Goal: Task Accomplishment & Management: Complete application form

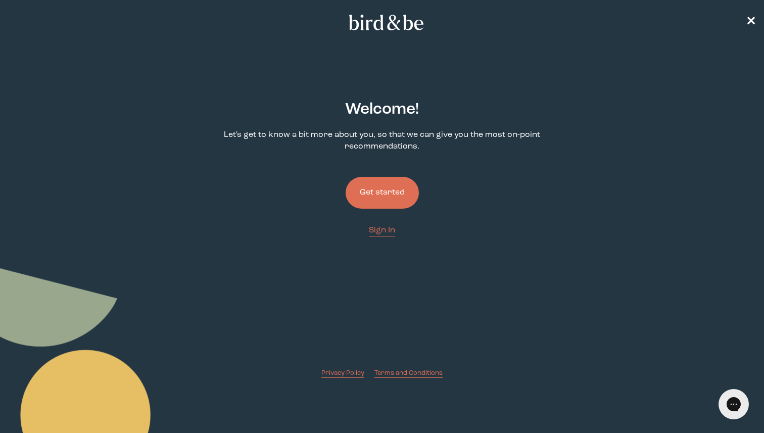
click at [372, 185] on button "Get started" at bounding box center [381, 193] width 73 height 32
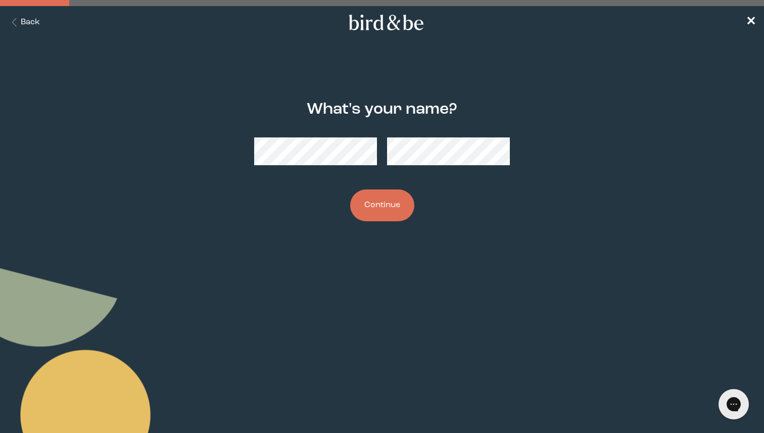
click at [350, 189] on button "Continue" at bounding box center [382, 205] width 64 height 32
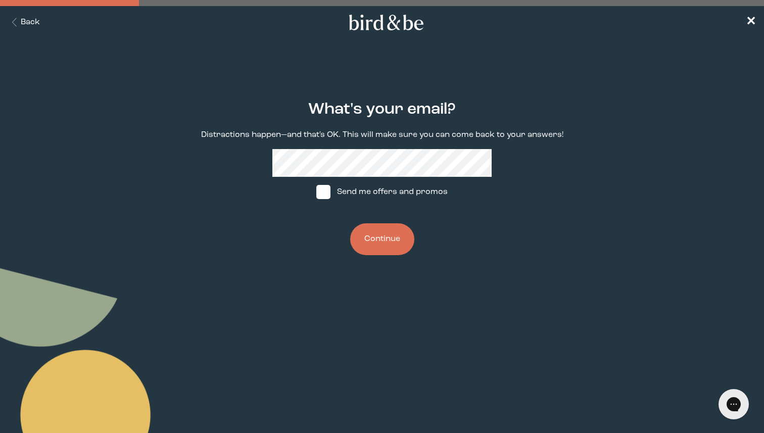
click at [390, 243] on button "Continue" at bounding box center [382, 239] width 64 height 32
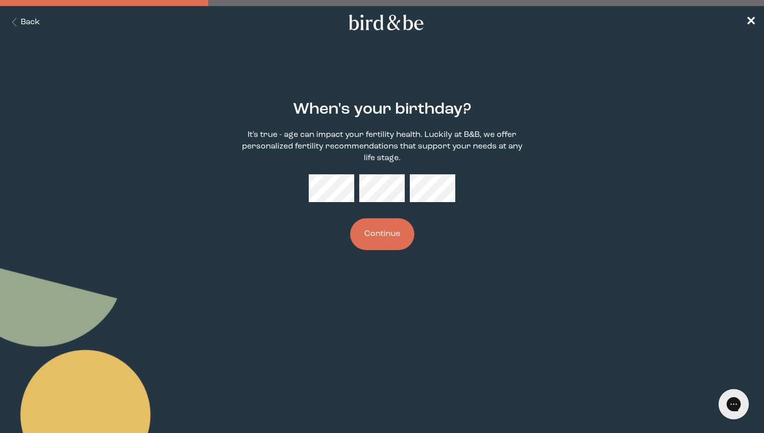
click at [389, 242] on button "Continue" at bounding box center [382, 234] width 64 height 32
click at [350, 218] on button "Continue" at bounding box center [382, 234] width 64 height 32
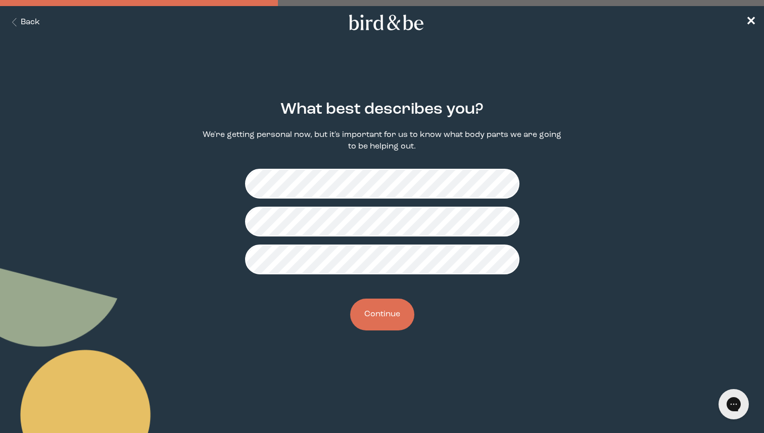
click at [371, 319] on button "Continue" at bounding box center [382, 314] width 64 height 32
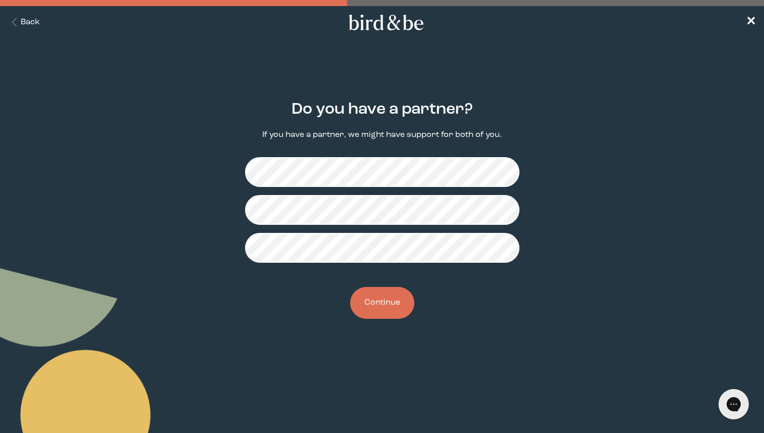
click at [378, 309] on button "Continue" at bounding box center [382, 303] width 64 height 32
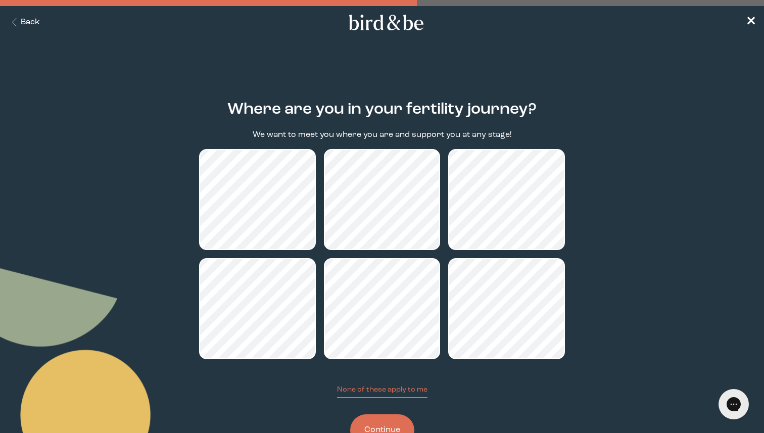
click at [390, 425] on button "Continue" at bounding box center [382, 430] width 64 height 32
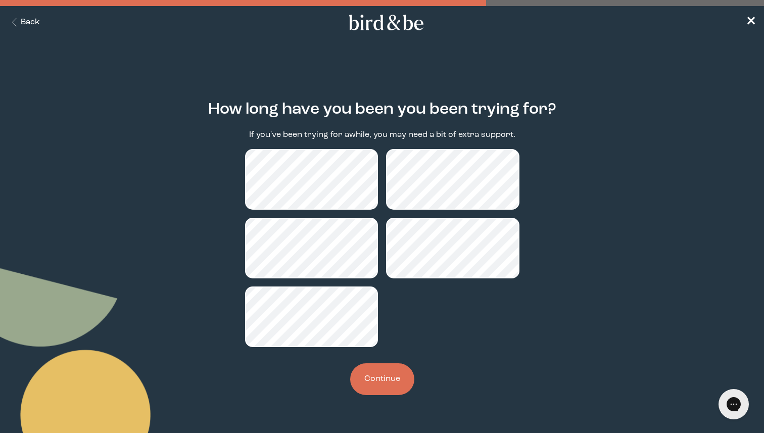
click at [383, 383] on button "Continue" at bounding box center [382, 379] width 64 height 32
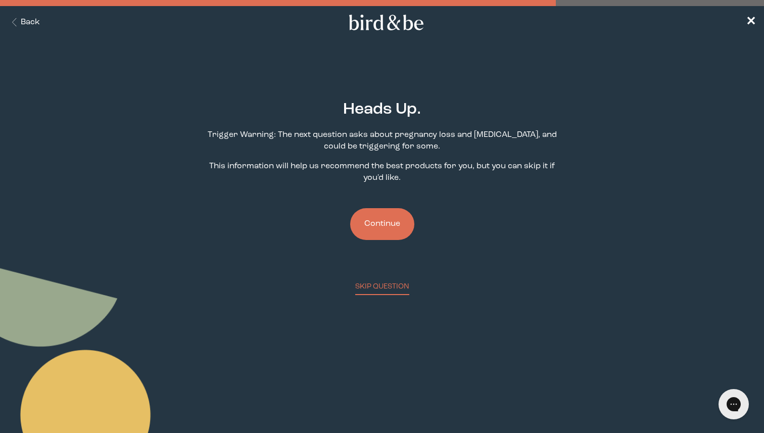
click at [386, 229] on button "Continue" at bounding box center [382, 224] width 64 height 32
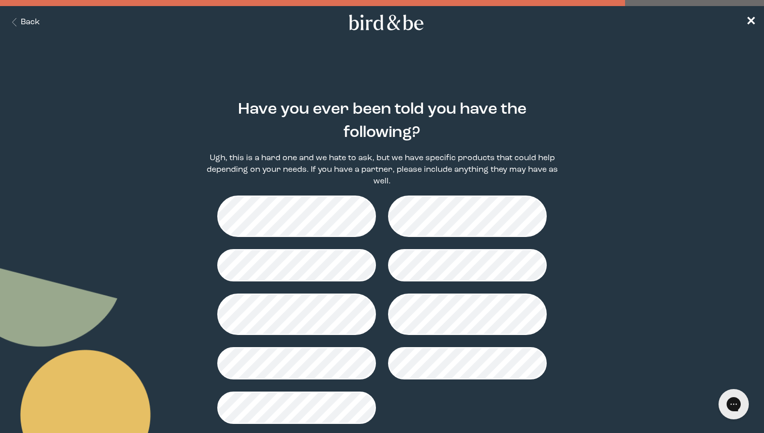
scroll to position [63, 0]
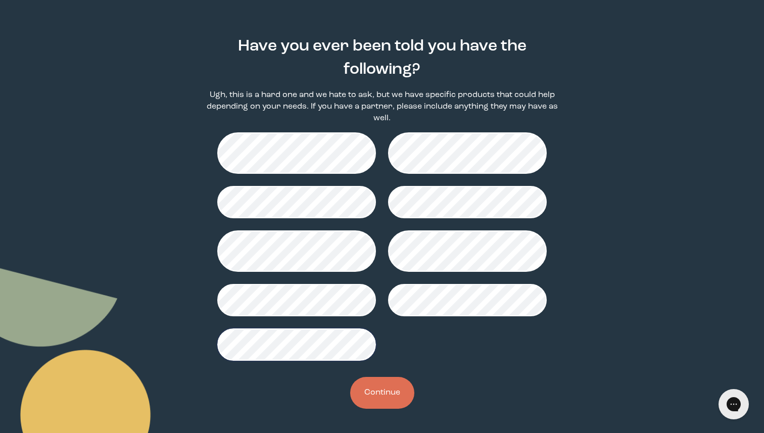
click at [393, 410] on div "Have you ever been told you have the following? Ugh, this is a hard one and we …" at bounding box center [382, 224] width 366 height 404
click at [387, 386] on button "Continue" at bounding box center [382, 393] width 64 height 32
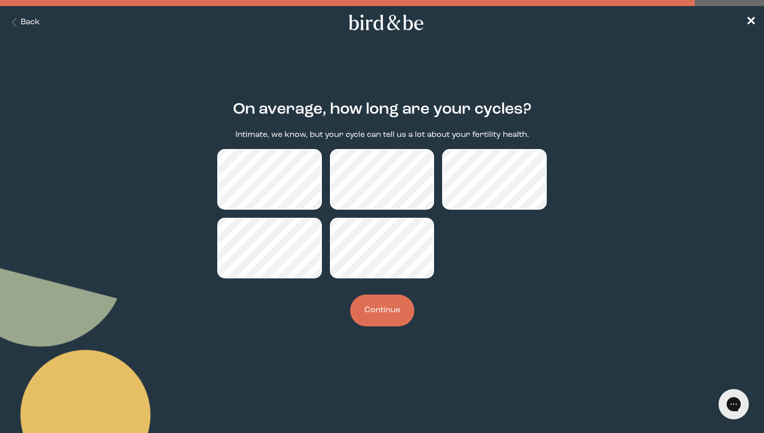
click at [369, 315] on button "Continue" at bounding box center [382, 310] width 64 height 32
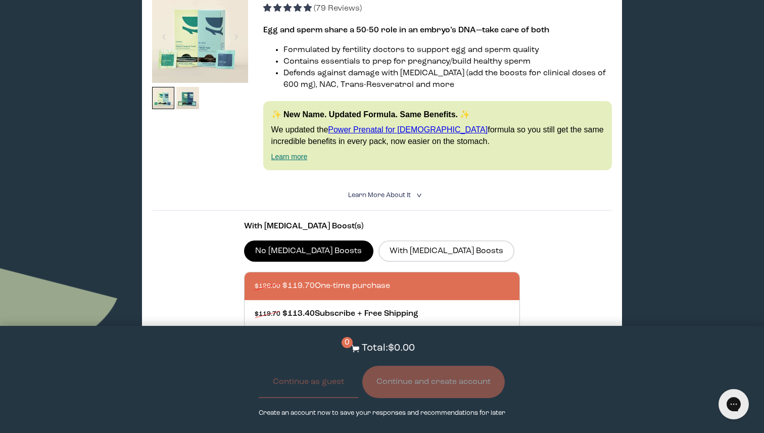
scroll to position [196, 0]
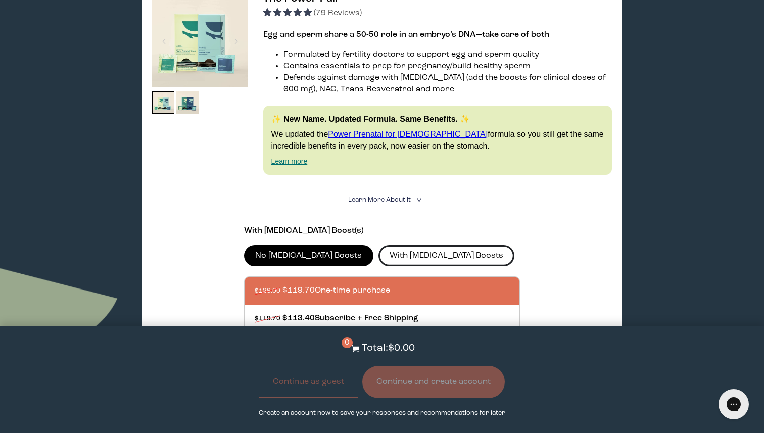
click at [378, 251] on label "With [MEDICAL_DATA] Boosts" at bounding box center [446, 255] width 136 height 21
click at [0, 0] on input "With [MEDICAL_DATA] Boosts" at bounding box center [0, 0] width 0 height 0
click at [305, 252] on label "No [MEDICAL_DATA] Boosts" at bounding box center [308, 255] width 129 height 21
click at [0, 0] on input "No [MEDICAL_DATA] Boosts" at bounding box center [0, 0] width 0 height 0
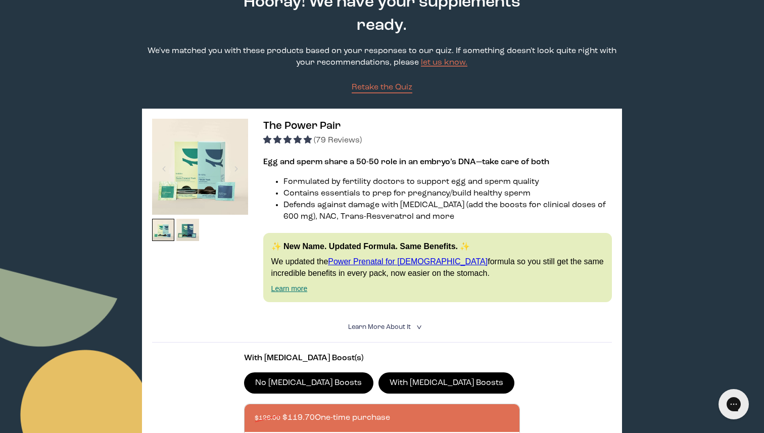
scroll to position [69, 0]
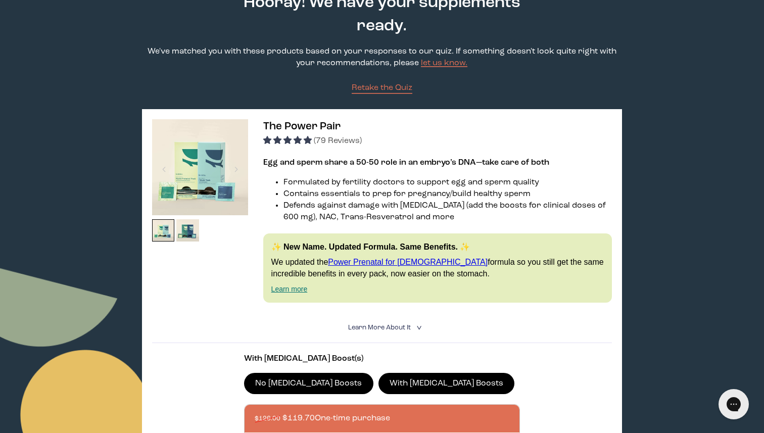
click at [183, 177] on img at bounding box center [200, 167] width 96 height 96
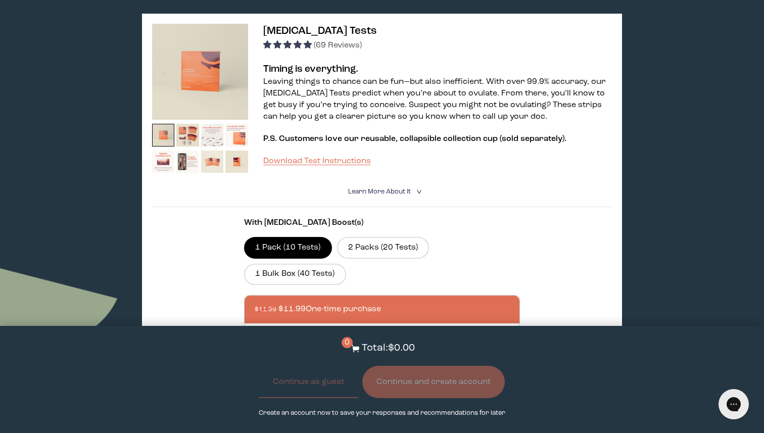
scroll to position [598, 0]
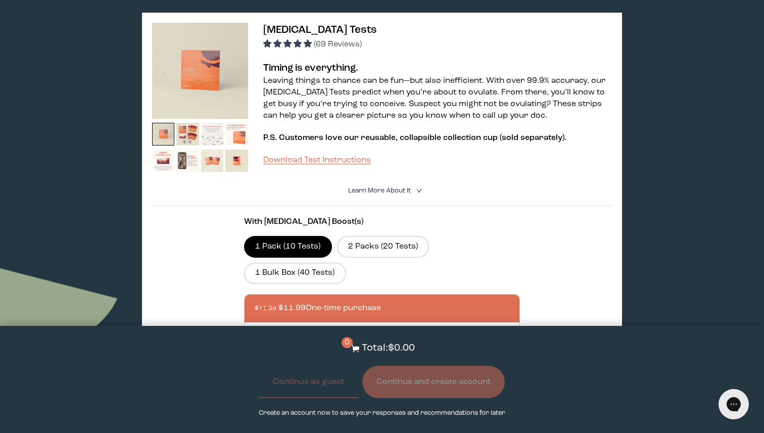
click at [214, 140] on img at bounding box center [212, 134] width 23 height 23
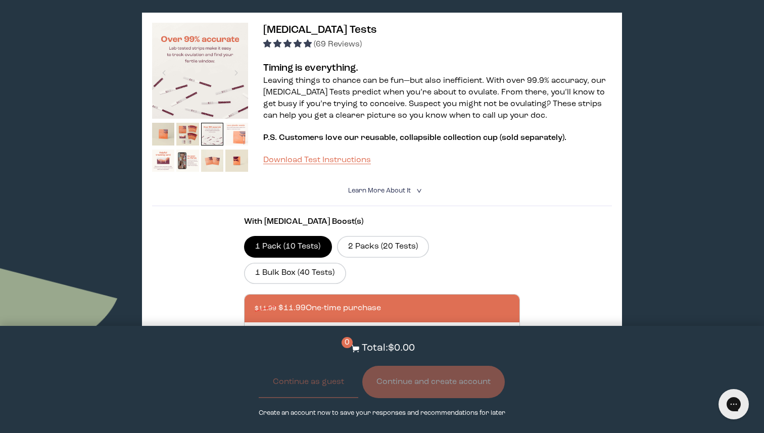
click at [237, 134] on img at bounding box center [236, 134] width 23 height 23
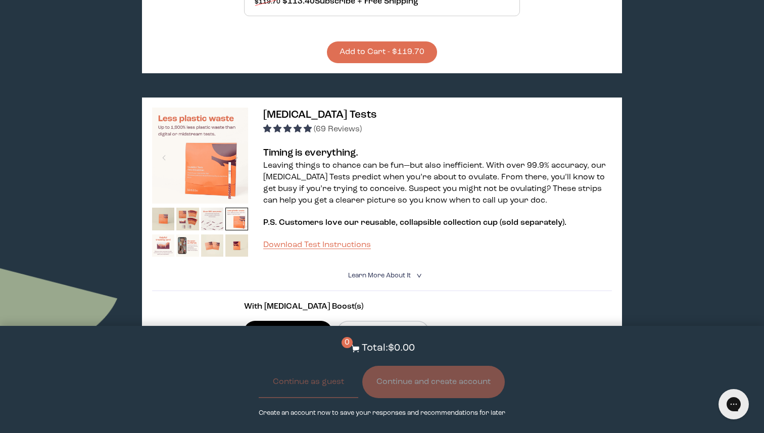
scroll to position [503, 0]
